Goal: Task Accomplishment & Management: Use online tool/utility

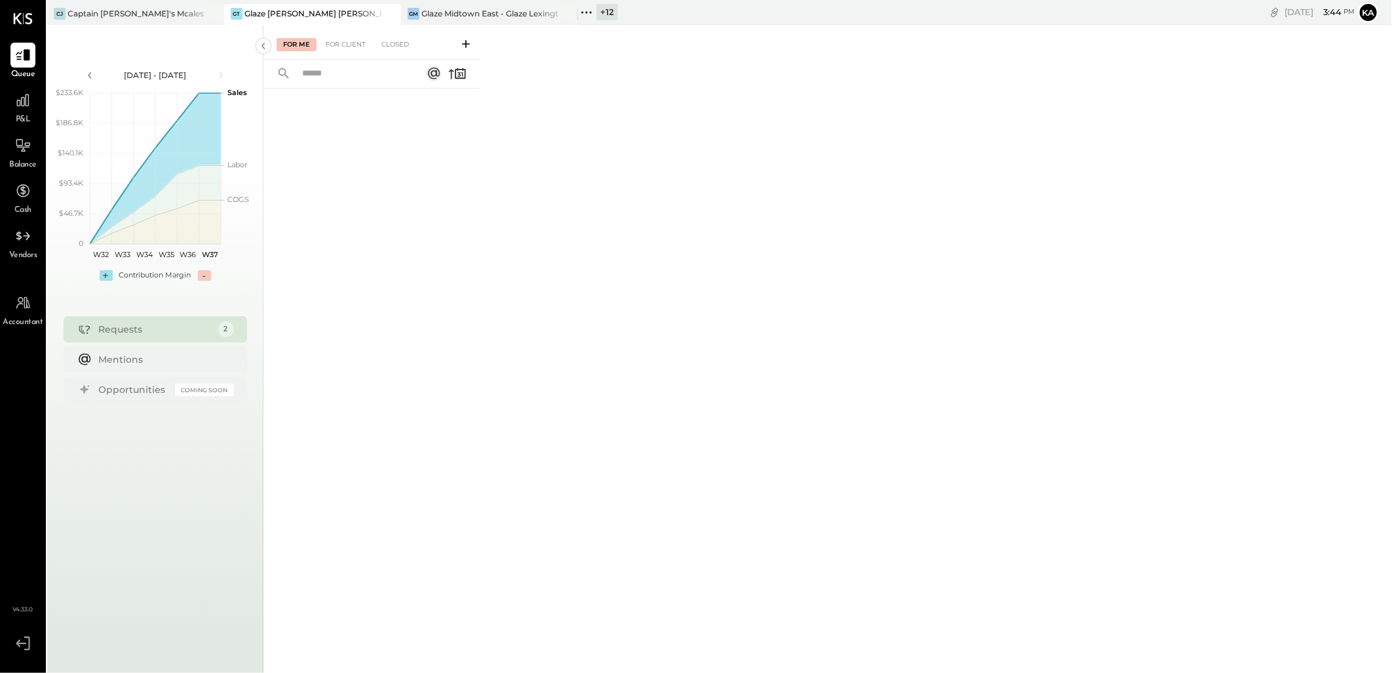
drag, startPoint x: 564, startPoint y: 12, endPoint x: 446, endPoint y: 14, distance: 118.7
click at [564, 12] on icon at bounding box center [567, 14] width 16 height 16
click at [212, 12] on icon at bounding box center [213, 14] width 16 height 16
click at [20, 237] on icon at bounding box center [22, 236] width 15 height 10
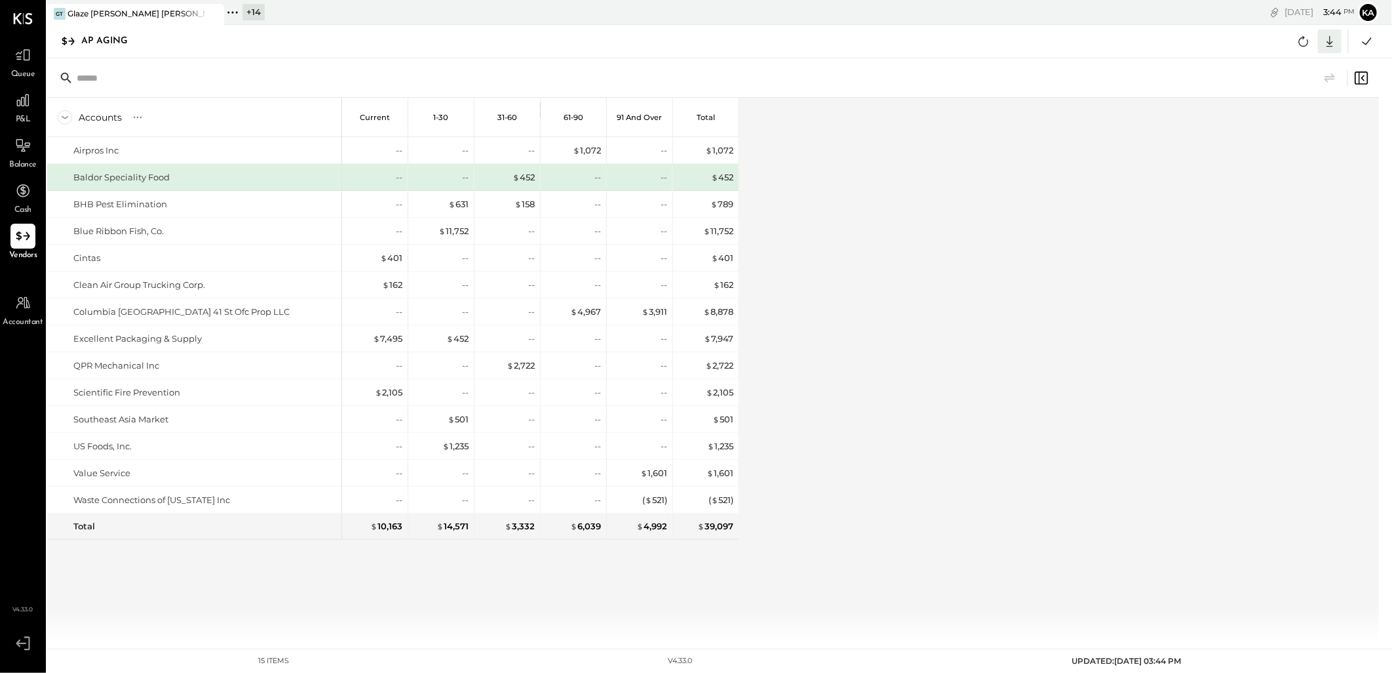
click at [1335, 39] on icon at bounding box center [1330, 41] width 17 height 17
click at [1293, 122] on div "Excel" at bounding box center [1289, 118] width 105 height 28
drag, startPoint x: 918, startPoint y: 317, endPoint x: 650, endPoint y: 313, distance: 268.8
click at [918, 317] on div "Accounts S % GL Current 1-30 31-60 61-90 91 and Over Total Airpros Inc Baldor S…" at bounding box center [714, 369] width 1334 height 543
click at [226, 4] on icon at bounding box center [232, 12] width 17 height 17
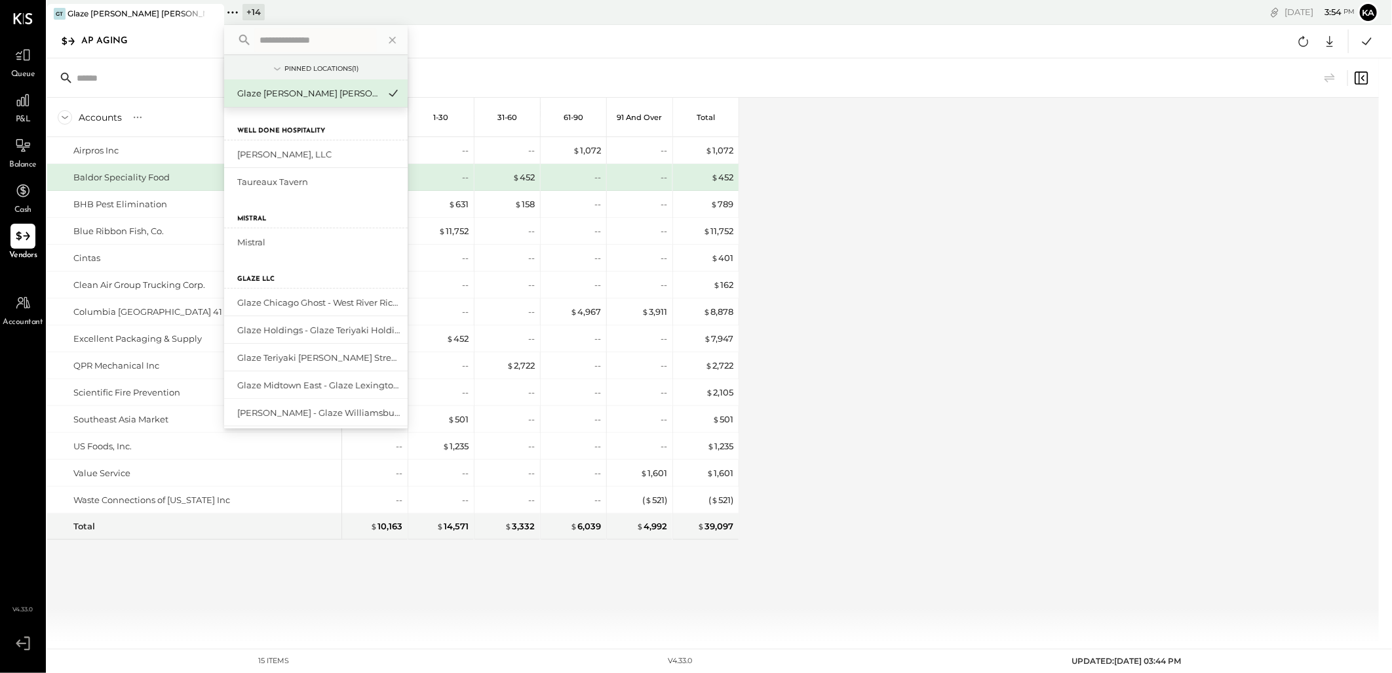
click at [257, 39] on input "text" at bounding box center [315, 40] width 122 height 24
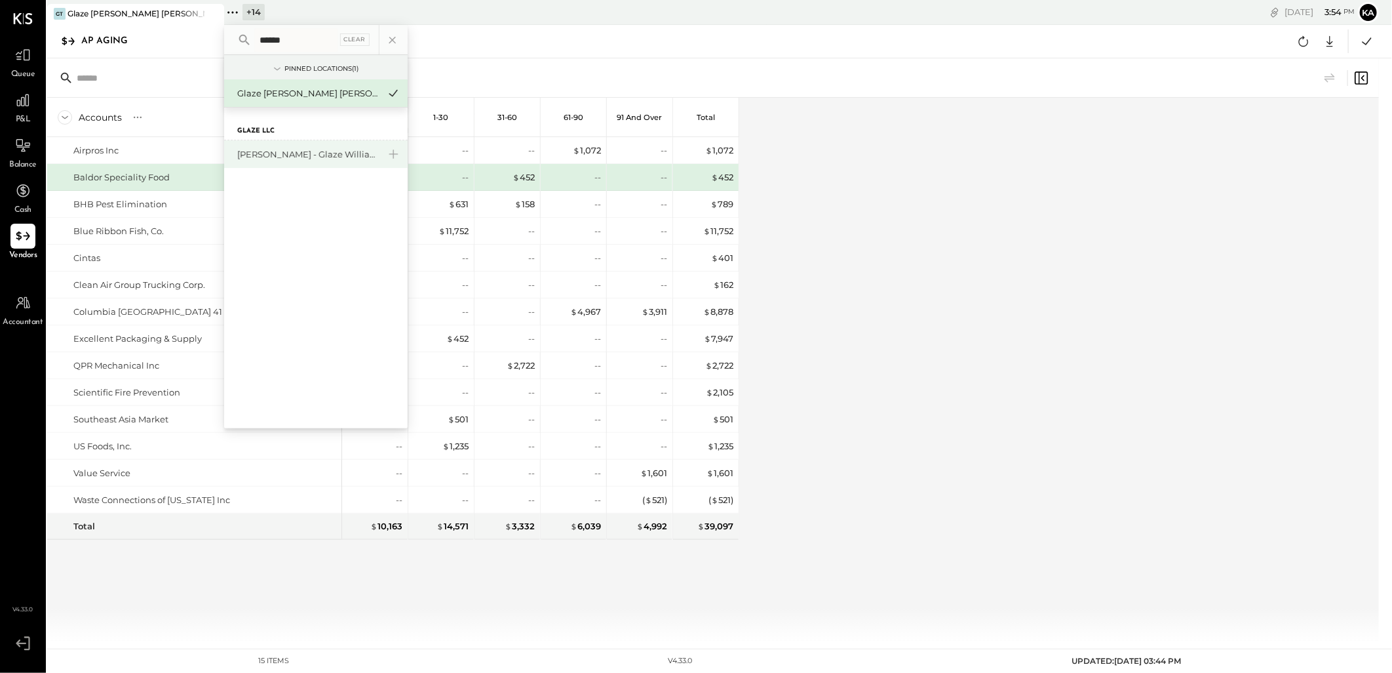
type input "******"
click at [286, 154] on div "[PERSON_NAME] - Glaze Williamsburg One LLC" at bounding box center [308, 154] width 142 height 12
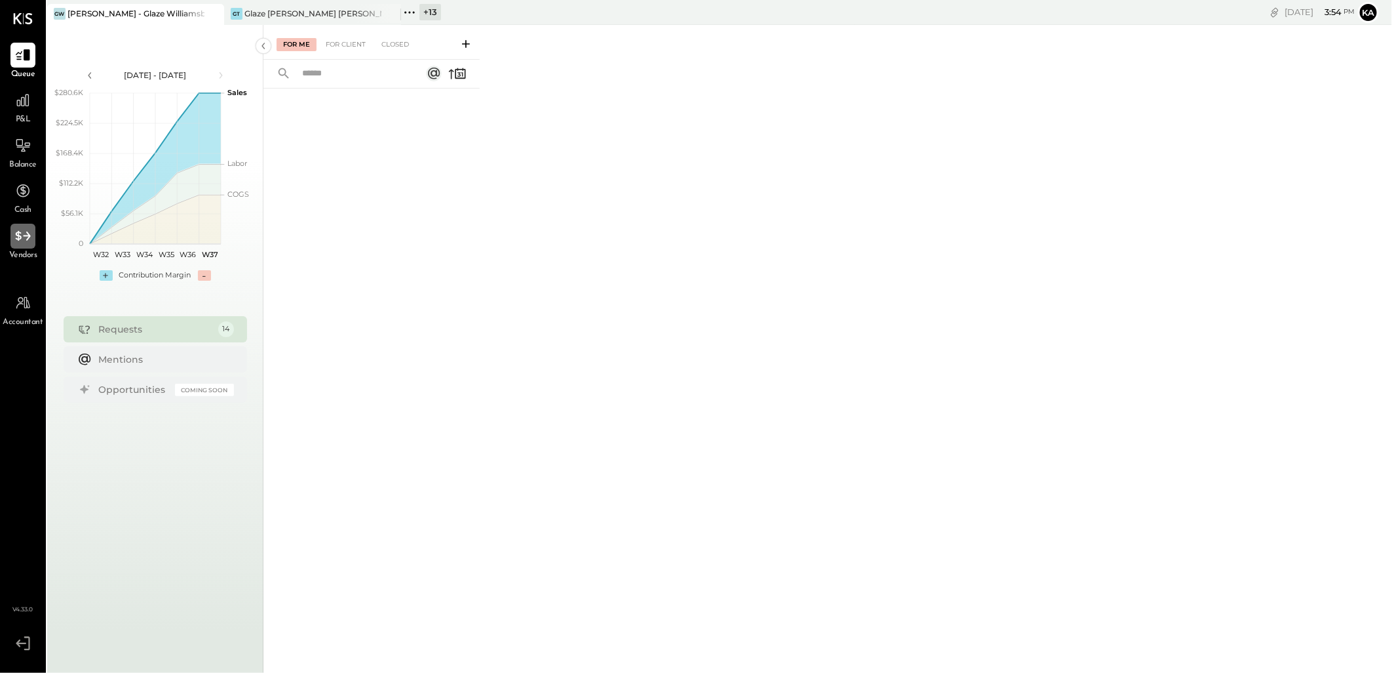
click at [28, 243] on icon at bounding box center [22, 235] width 17 height 17
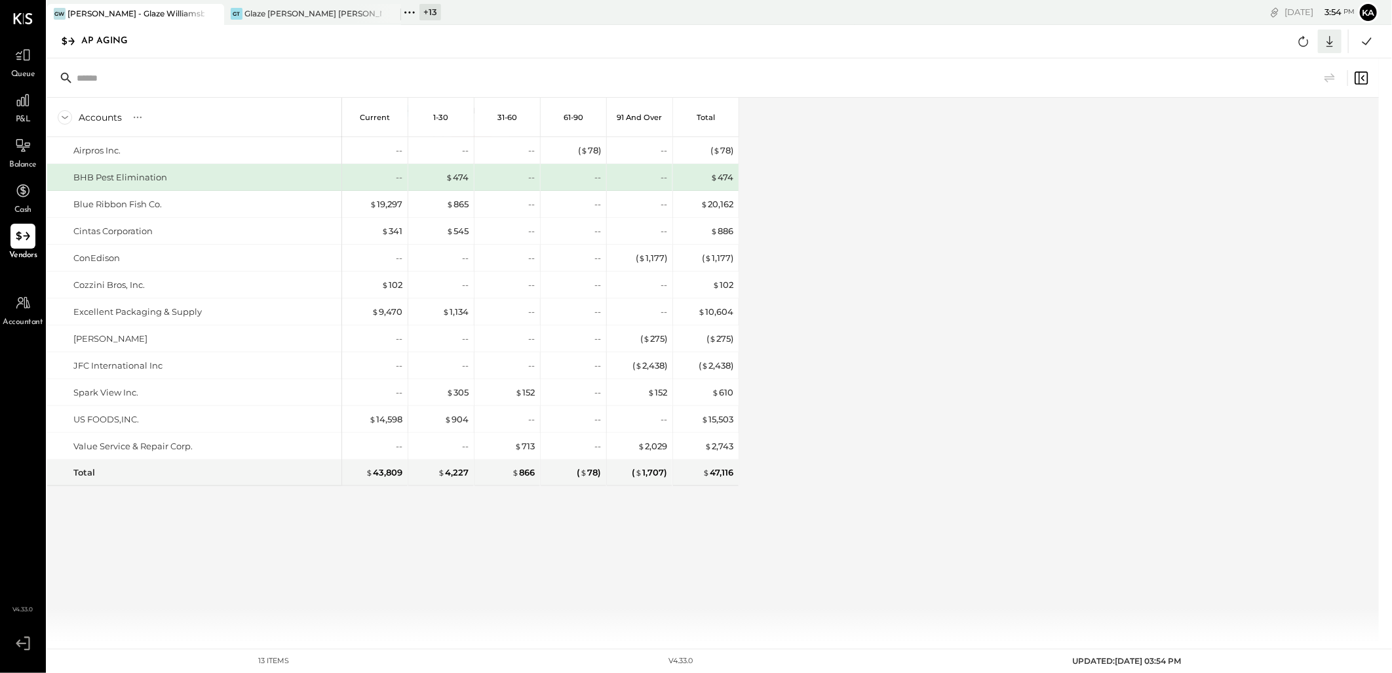
click at [1331, 35] on icon at bounding box center [1330, 41] width 17 height 17
click at [1290, 117] on div "Excel" at bounding box center [1289, 118] width 105 height 28
click at [388, 12] on icon at bounding box center [389, 13] width 7 height 7
click at [232, 12] on icon at bounding box center [232, 12] width 2 height 2
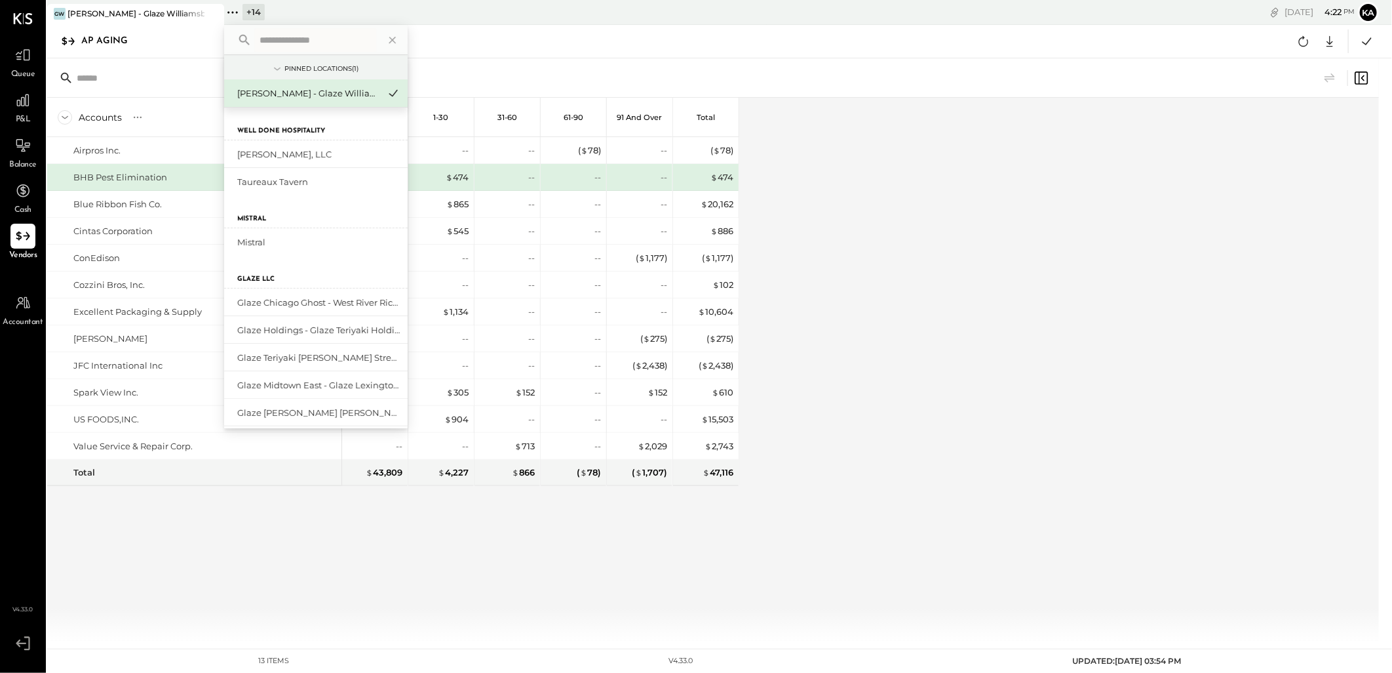
click at [277, 41] on input "text" at bounding box center [315, 40] width 122 height 24
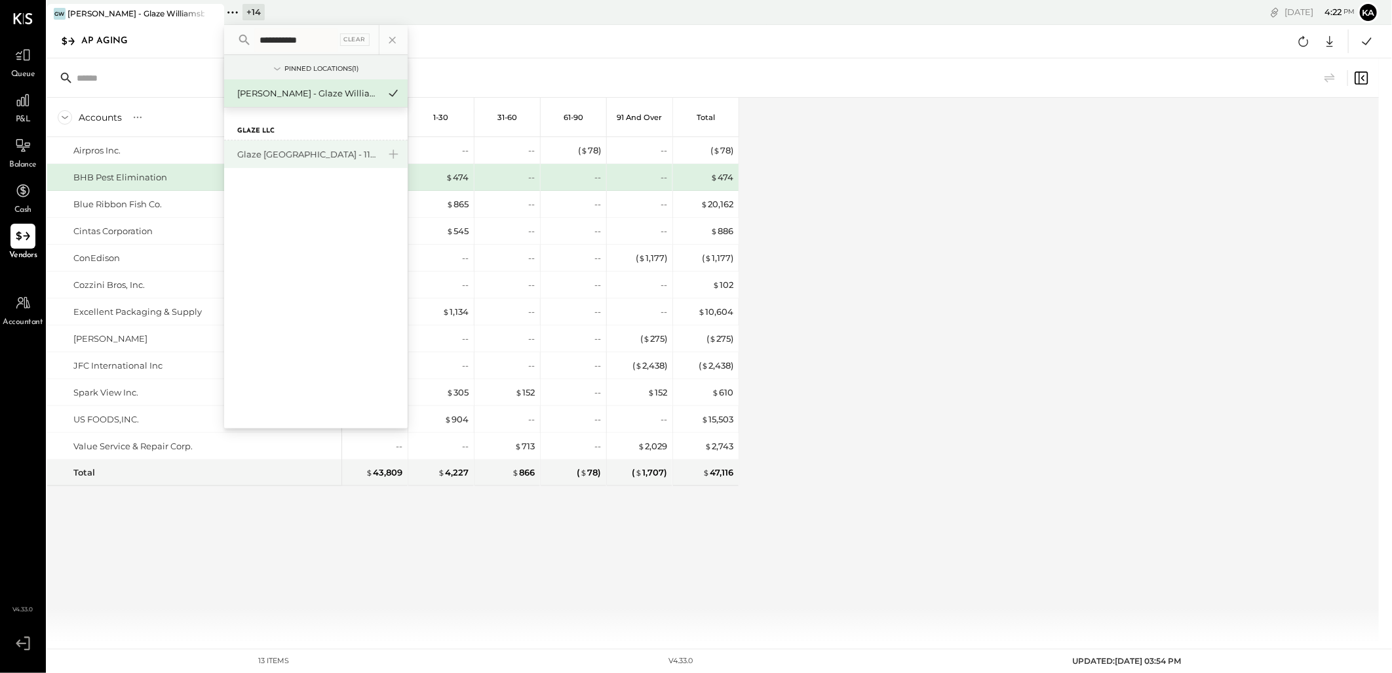
type input "**********"
click at [290, 151] on div "Glaze [GEOGRAPHIC_DATA] - 110 Uni" at bounding box center [308, 154] width 142 height 12
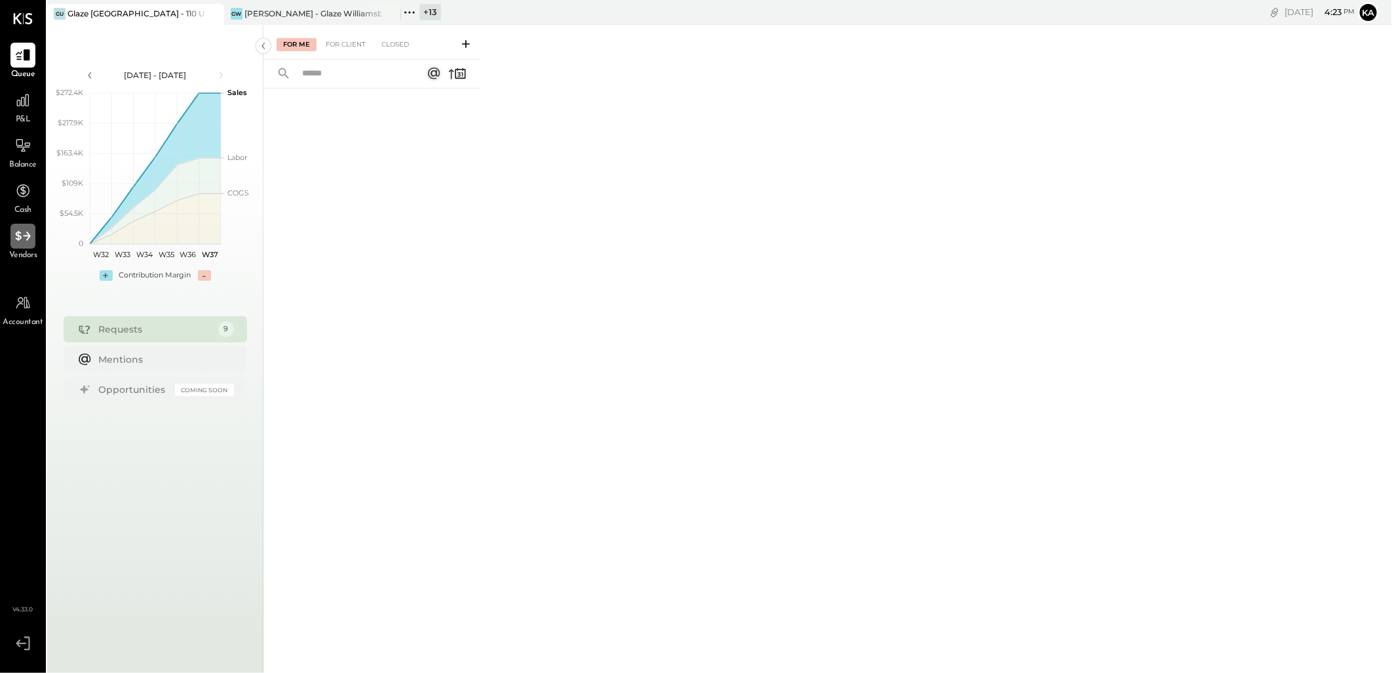
click at [17, 239] on icon at bounding box center [22, 236] width 15 height 10
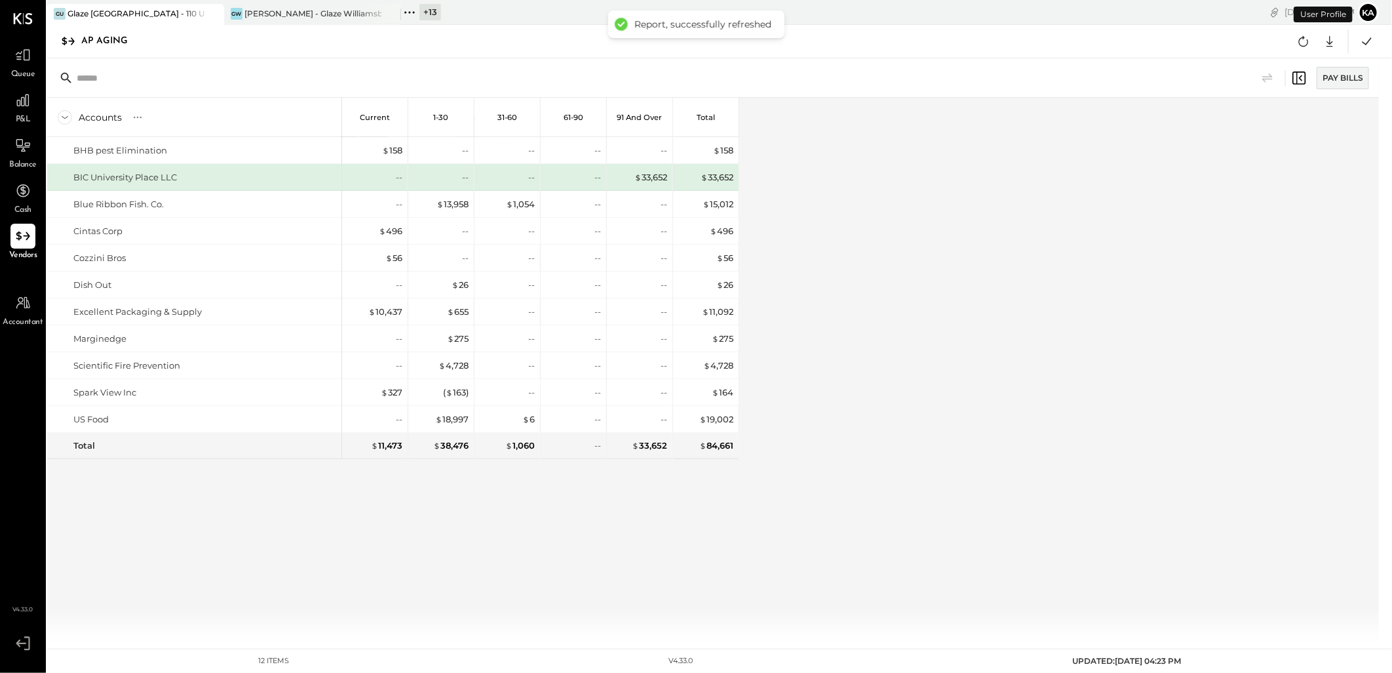
click at [1076, 403] on div "Accounts S % GL Current 1-30 31-60 61-90 91 and Over Total BHB pest Elimination…" at bounding box center [714, 369] width 1334 height 543
click at [391, 12] on icon at bounding box center [390, 14] width 16 height 16
click at [1332, 37] on icon at bounding box center [1330, 41] width 17 height 17
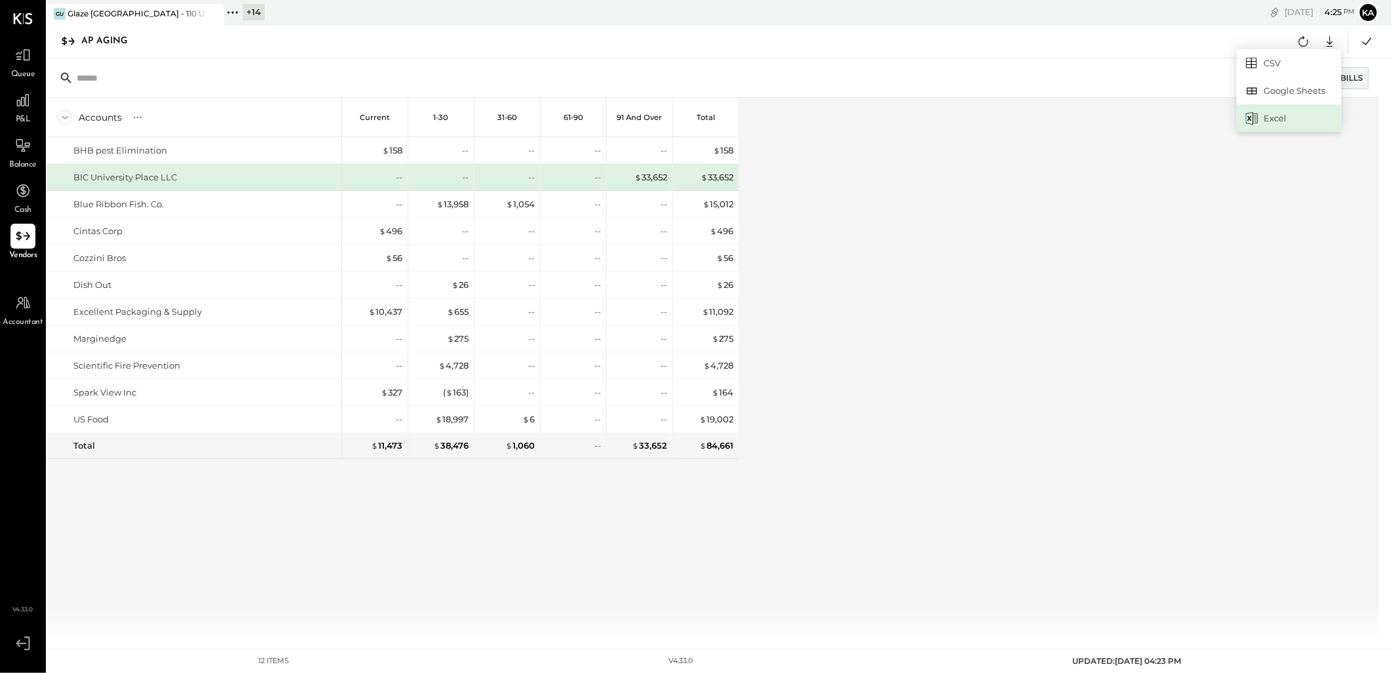
click at [1299, 123] on div "Excel" at bounding box center [1289, 118] width 105 height 28
drag, startPoint x: 232, startPoint y: 8, endPoint x: 239, endPoint y: 10, distance: 7.7
click at [232, 8] on icon at bounding box center [232, 12] width 17 height 17
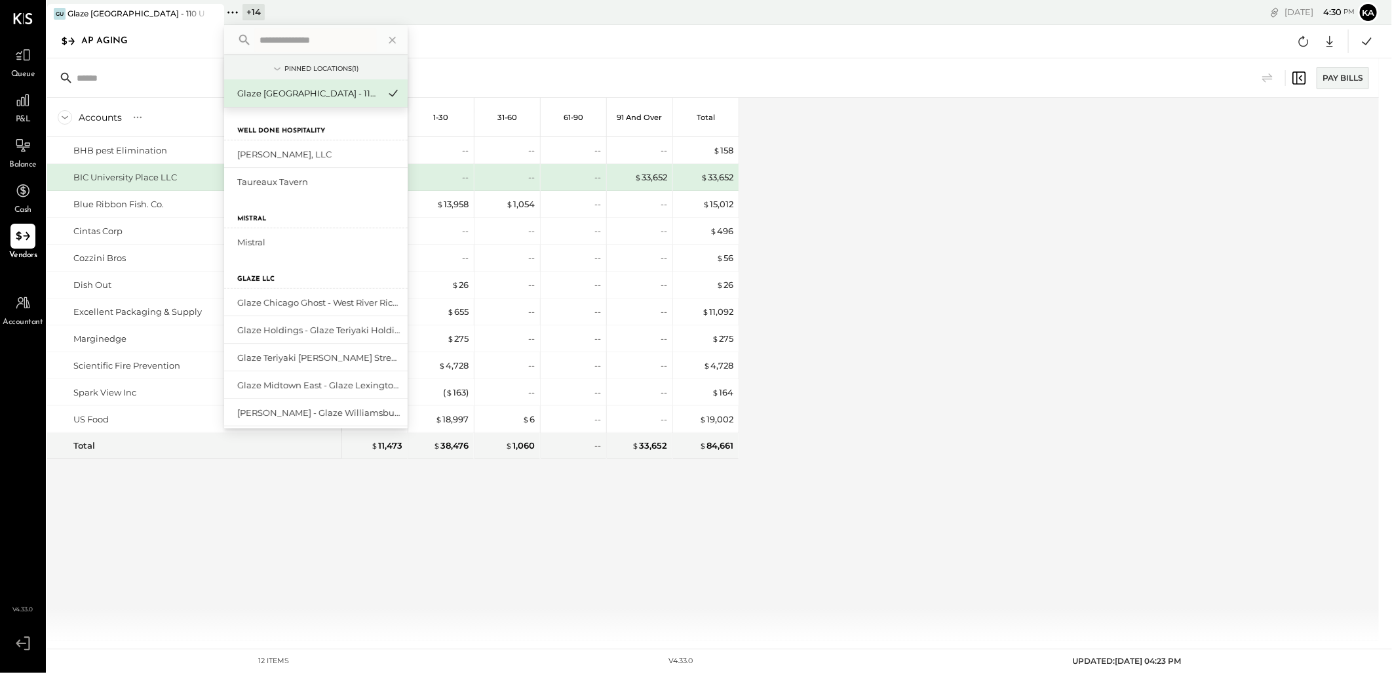
click at [304, 41] on input "text" at bounding box center [315, 40] width 122 height 24
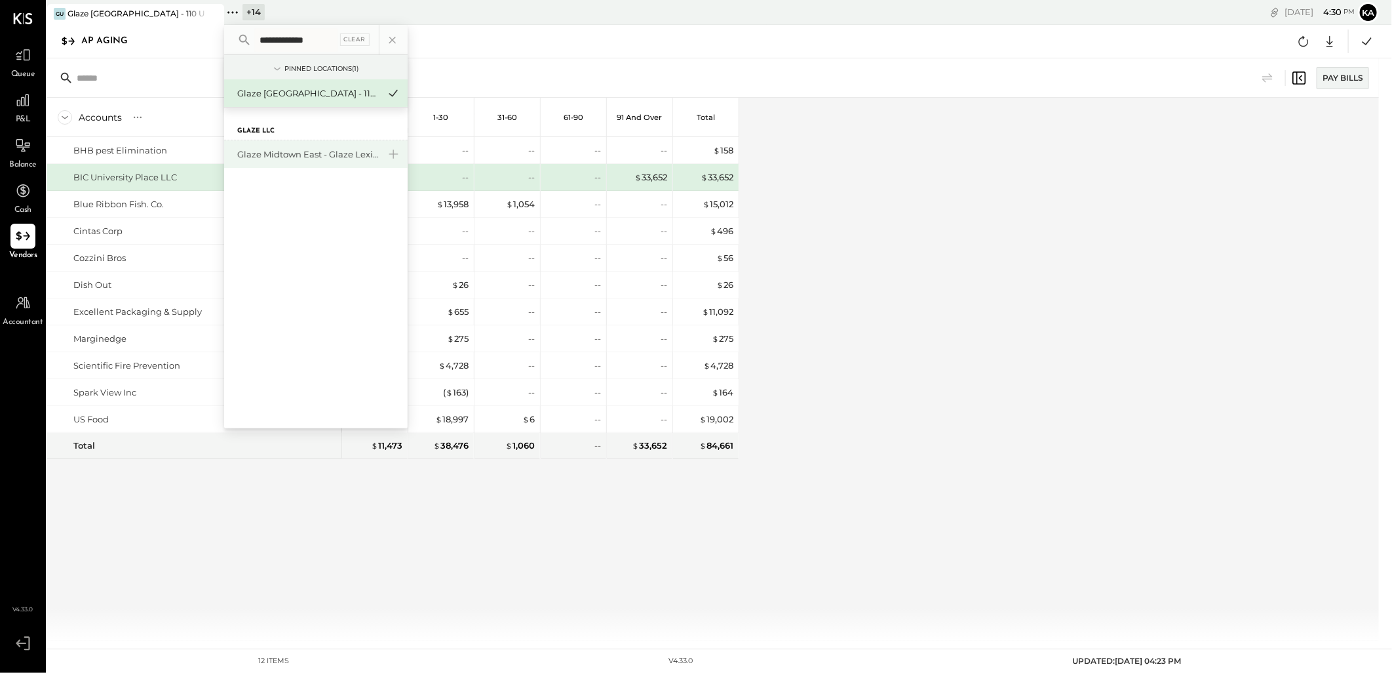
type input "**********"
click at [338, 158] on div "Glaze Midtown East - Glaze Lexington One LLC" at bounding box center [308, 154] width 142 height 12
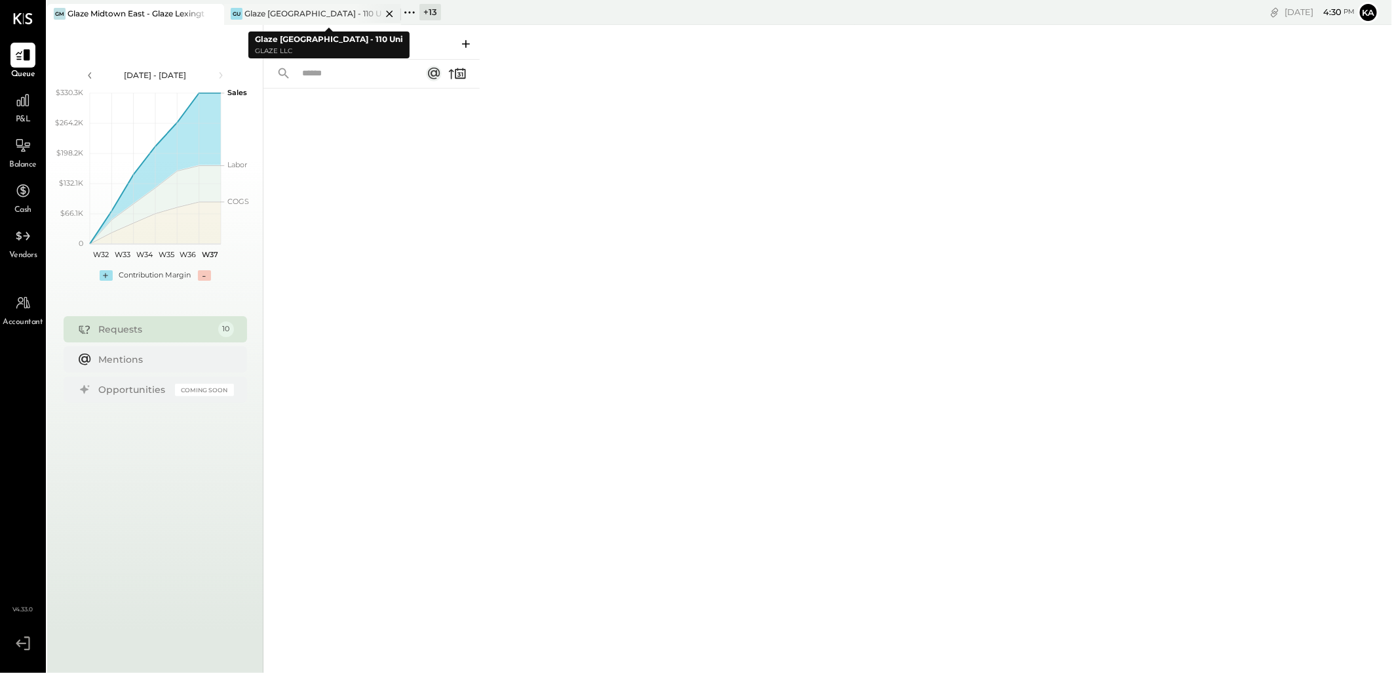
click at [390, 14] on icon at bounding box center [389, 13] width 7 height 7
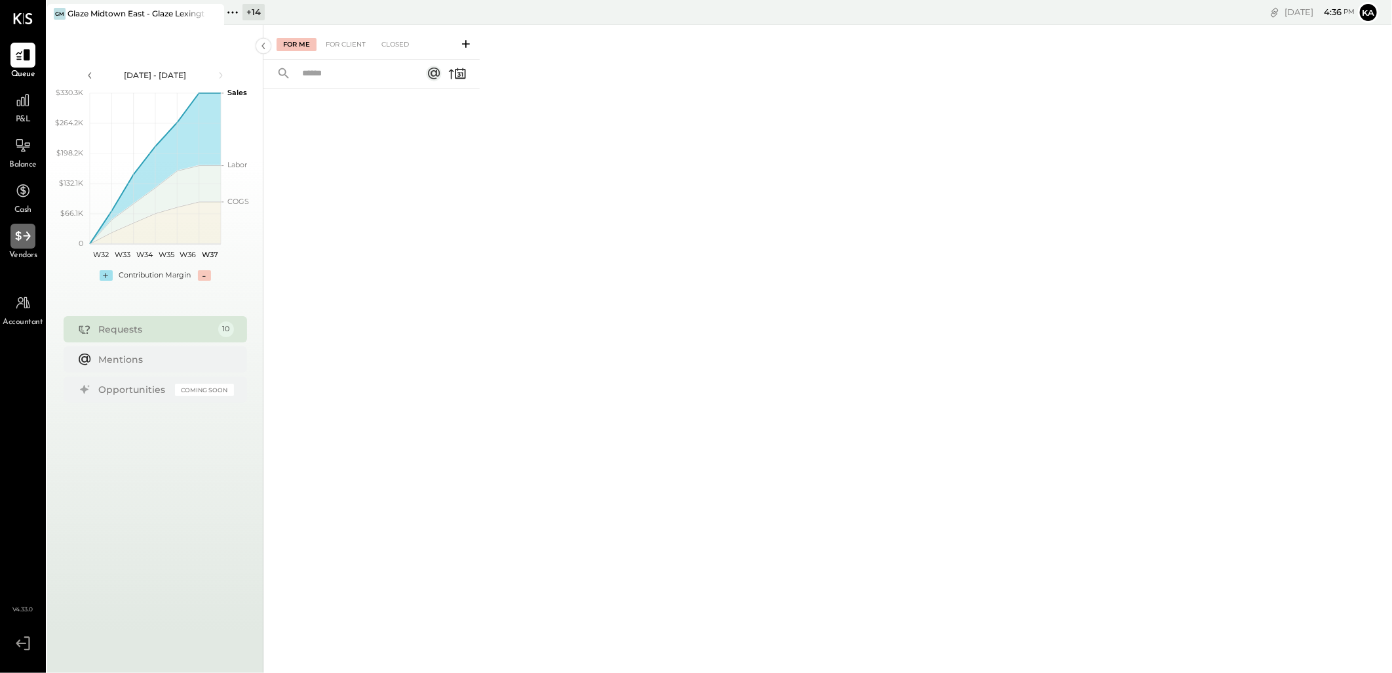
click at [26, 237] on icon at bounding box center [22, 235] width 17 height 17
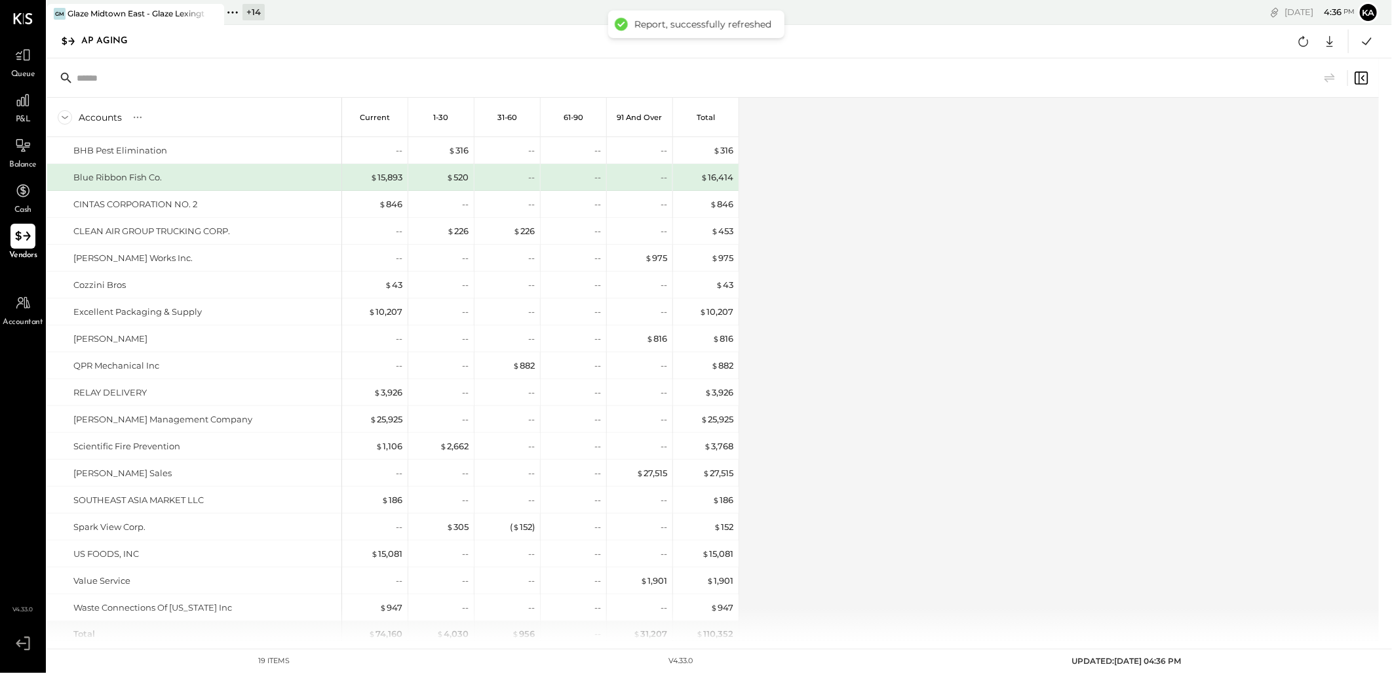
click at [18, 235] on icon at bounding box center [22, 236] width 15 height 10
click at [22, 238] on icon at bounding box center [22, 235] width 17 height 17
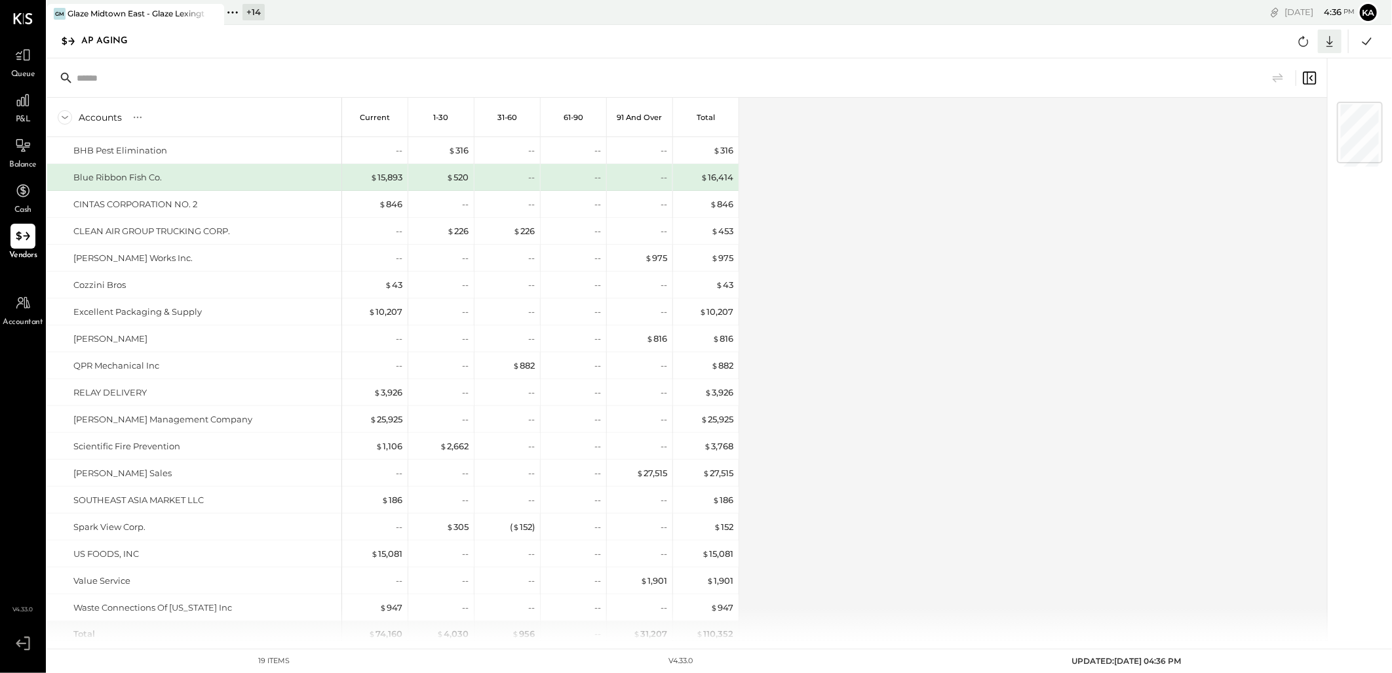
click at [1335, 42] on icon at bounding box center [1330, 41] width 17 height 17
click at [1295, 119] on div "Excel" at bounding box center [1289, 118] width 105 height 28
click at [908, 362] on div "Accounts S % GL Current 1-30 31-60 61-90 91 and Over Total BHB Pest Elimination…" at bounding box center [688, 369] width 1282 height 543
click at [230, 12] on icon at bounding box center [232, 12] width 17 height 17
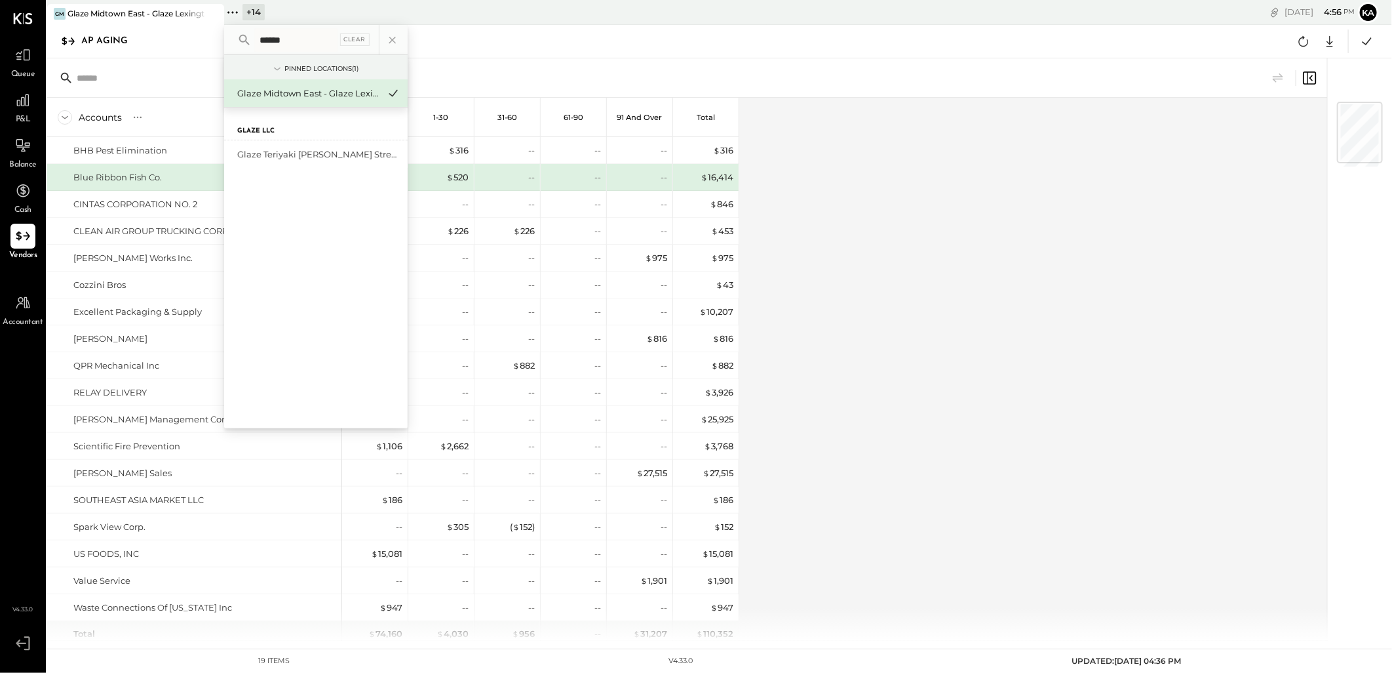
type input "******"
click at [319, 149] on div "Glaze Teriyaki [PERSON_NAME] Street - [PERSON_NAME] River [PERSON_NAME] LLC" at bounding box center [308, 154] width 142 height 12
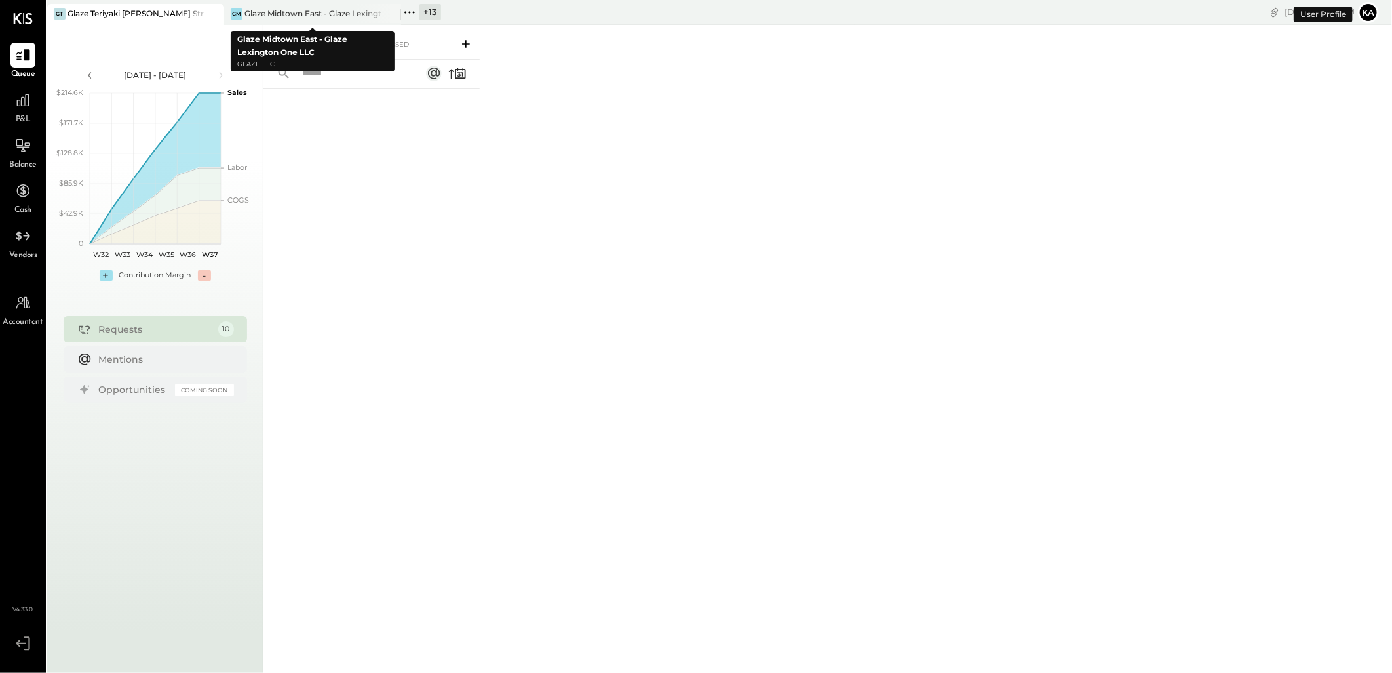
click at [389, 12] on icon at bounding box center [390, 14] width 16 height 16
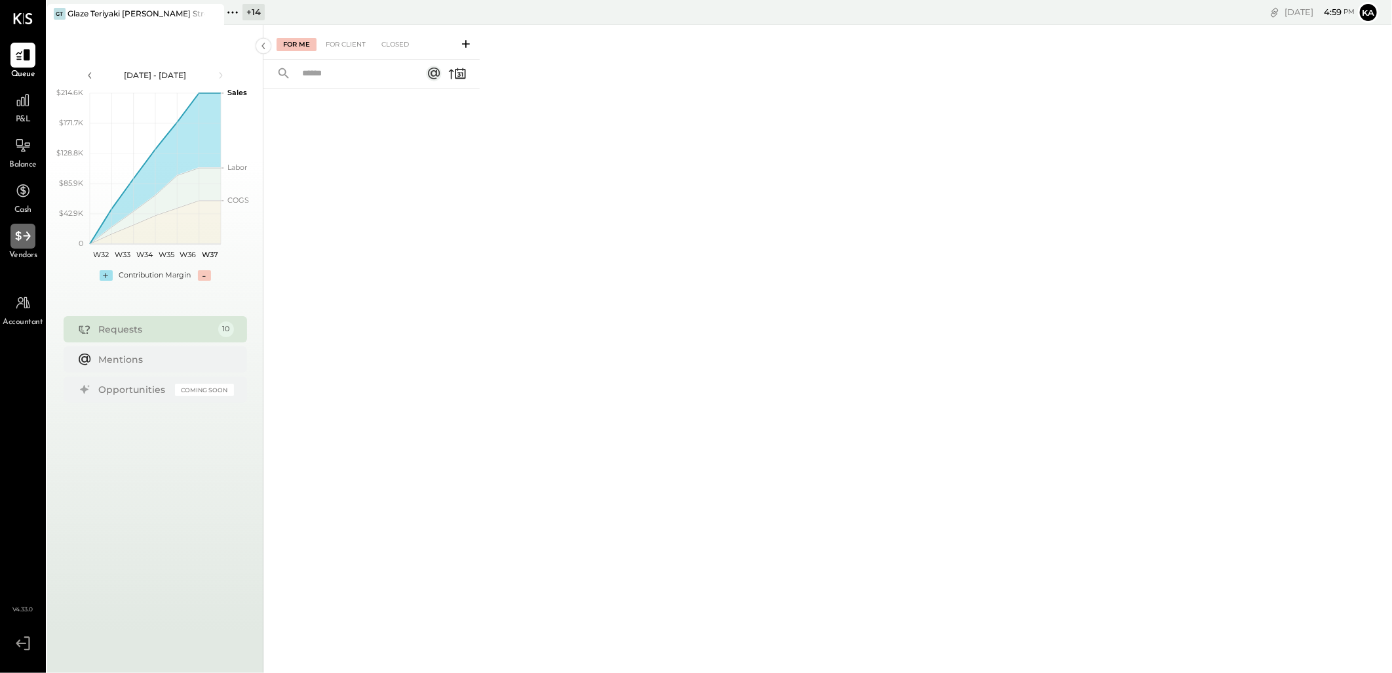
click at [20, 241] on icon at bounding box center [22, 235] width 17 height 17
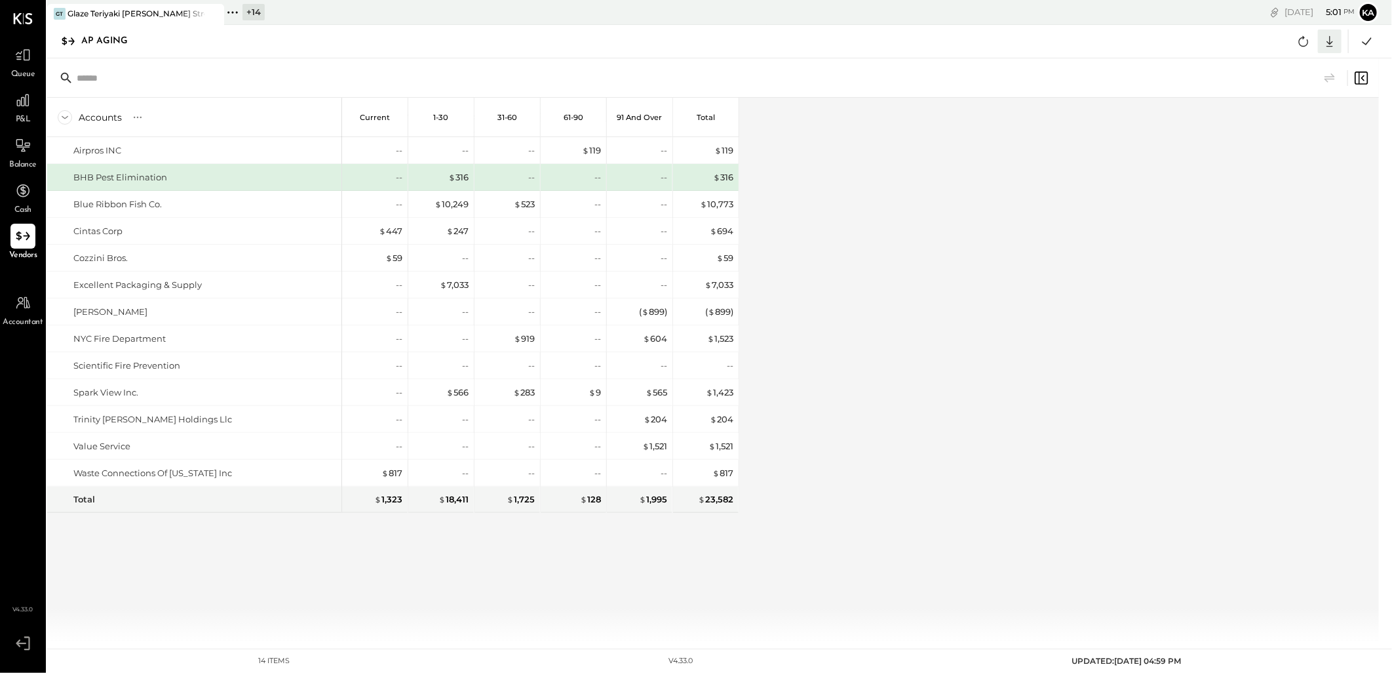
click at [1332, 37] on icon at bounding box center [1330, 41] width 17 height 17
click at [1288, 117] on div "Excel" at bounding box center [1289, 118] width 105 height 28
click at [873, 248] on div "Accounts S % GL Current 1-30 31-60 61-90 91 and Over Total Airpros INC BHB Pest…" at bounding box center [714, 369] width 1334 height 543
